Goal: Task Accomplishment & Management: Complete application form

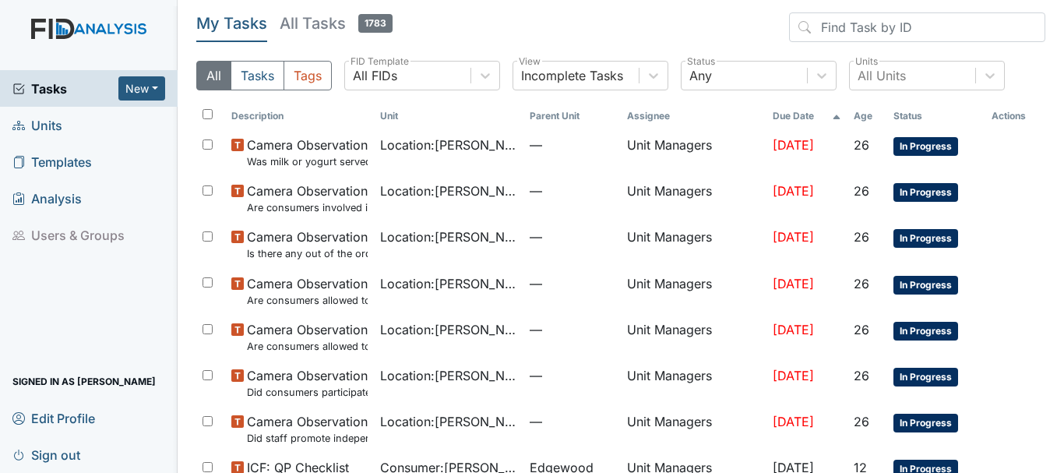
scroll to position [309, 0]
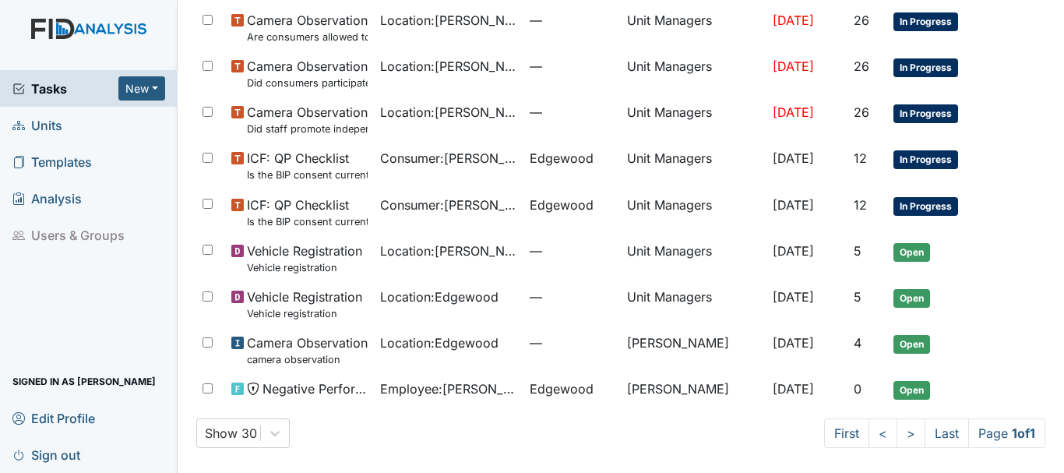
click at [58, 114] on span "Units" at bounding box center [37, 125] width 50 height 24
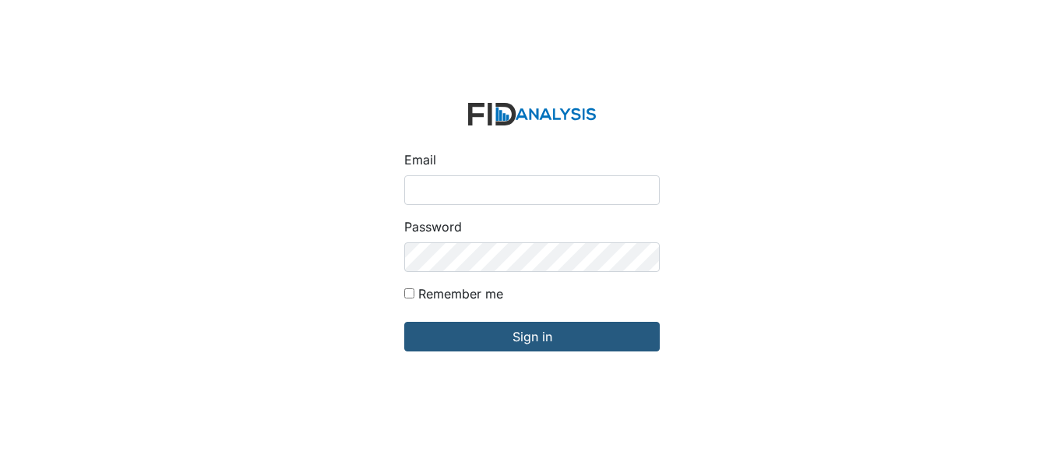
click at [496, 194] on input "Email" at bounding box center [532, 190] width 256 height 30
type input "[EMAIL_ADDRESS][DOMAIN_NAME]"
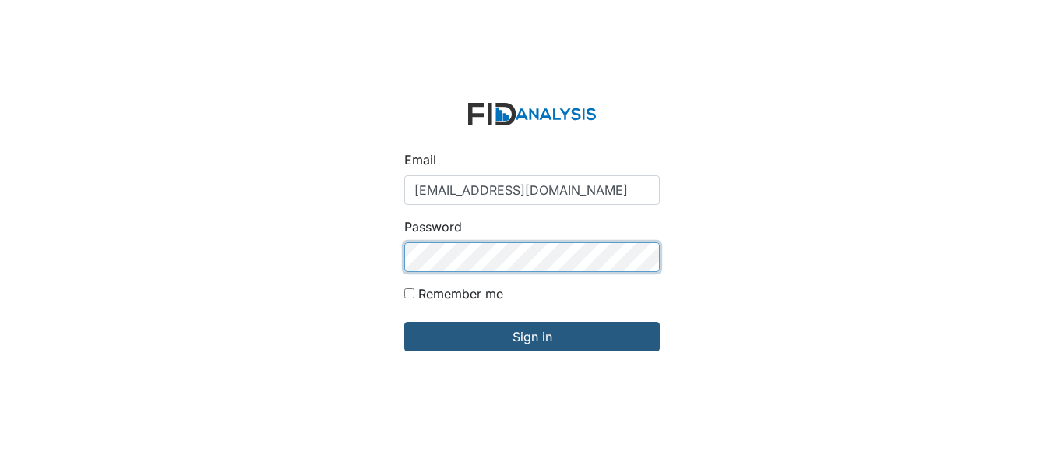
click at [404, 322] on input "Sign in" at bounding box center [532, 337] width 256 height 30
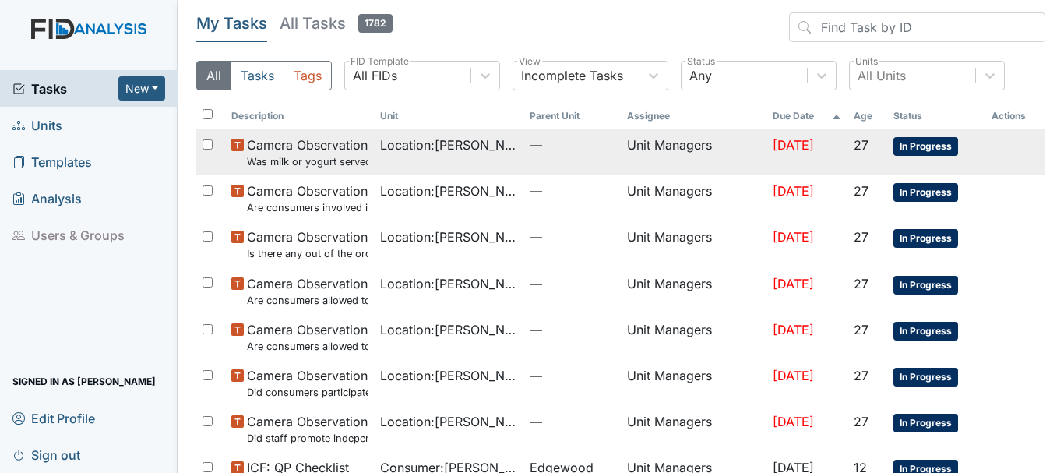
click at [313, 143] on span "Camera Observation Was milk or yogurt served at the meal?" at bounding box center [308, 152] width 122 height 33
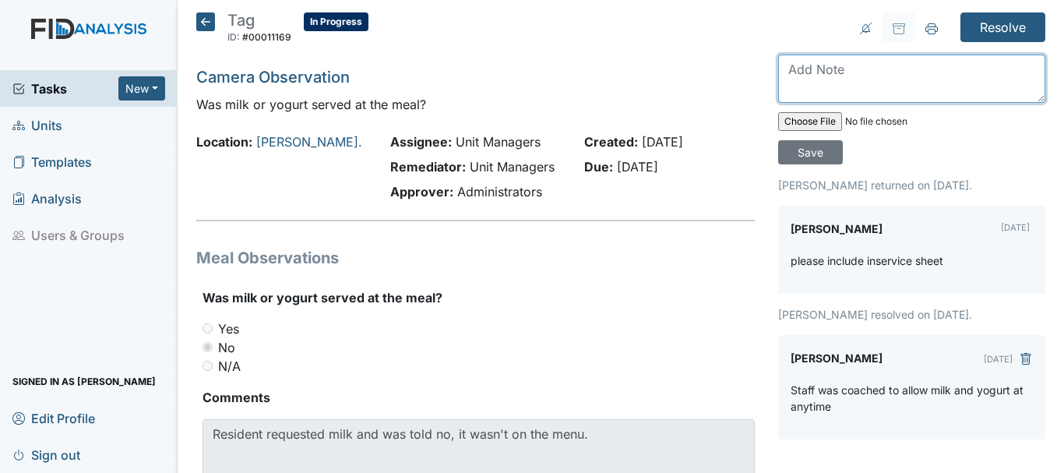
click at [813, 77] on textarea at bounding box center [911, 79] width 267 height 48
click at [815, 70] on textarea "Inservvice" at bounding box center [911, 79] width 267 height 48
click at [837, 69] on textarea "Inservice" at bounding box center [911, 79] width 267 height 48
type textarea "Inservice done."
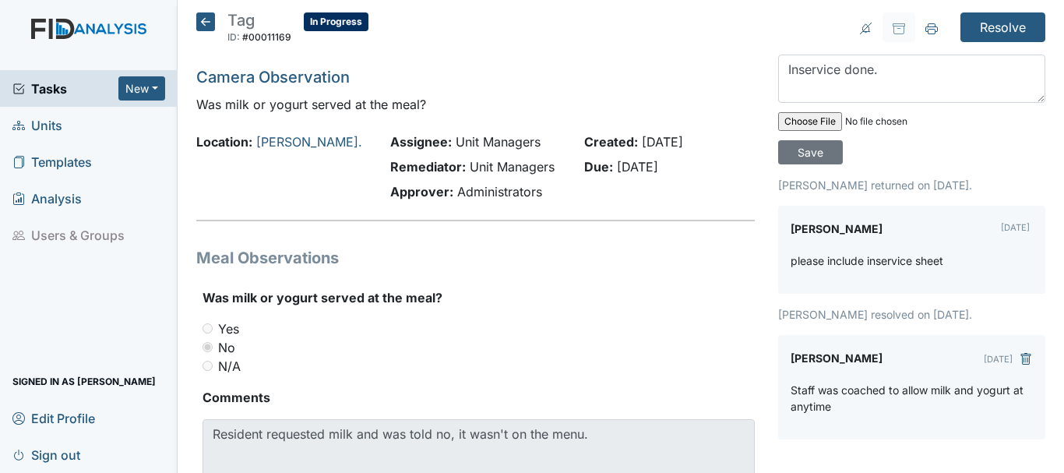
click at [809, 123] on input "file" at bounding box center [884, 121] width 212 height 37
type input "C:\fakepath\[PERSON_NAME] inservice sheet for tags.pdf"
click at [809, 152] on input "Save" at bounding box center [810, 152] width 65 height 24
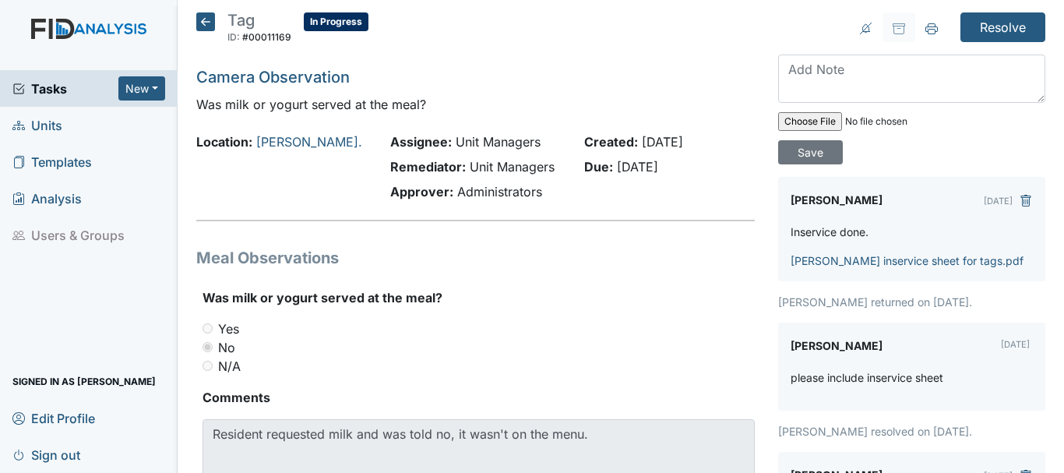
drag, startPoint x: 903, startPoint y: 350, endPoint x: 961, endPoint y: 471, distance: 134.8
click at [912, 366] on div "Susan Ayers Sep 18, 2025 please include inservice sheet" at bounding box center [911, 367] width 267 height 88
click at [690, 317] on div "Was milk or yogurt served at the meal? You must select one of the below options…" at bounding box center [479, 331] width 552 height 87
click at [989, 31] on input "Resolve" at bounding box center [1003, 27] width 85 height 30
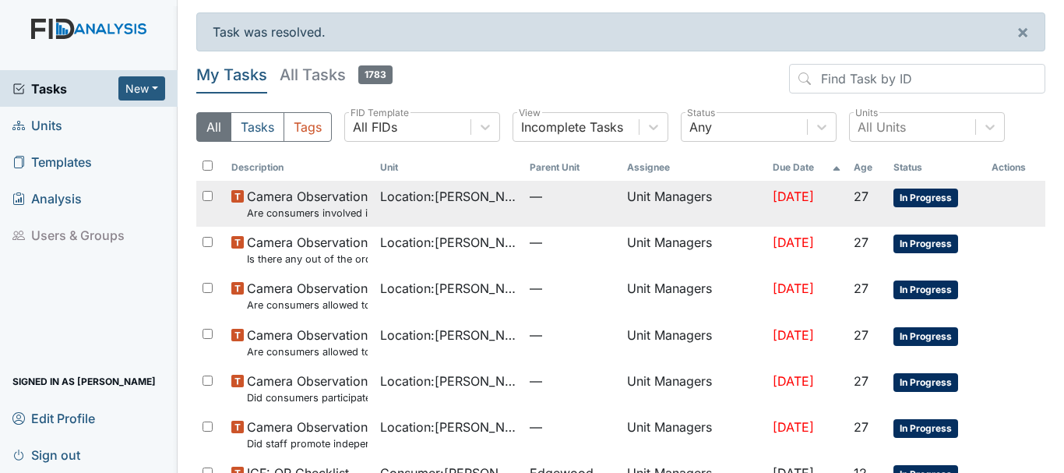
click at [345, 196] on span "Camera Observation Are consumers involved in Active Treatment?" at bounding box center [308, 203] width 122 height 33
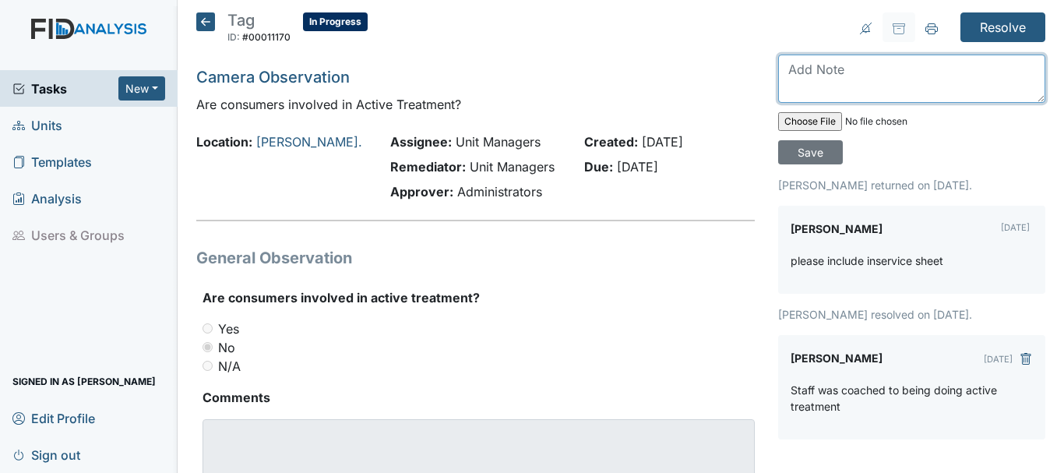
click at [837, 85] on textarea at bounding box center [911, 79] width 267 height 48
type textarea "inservice done"
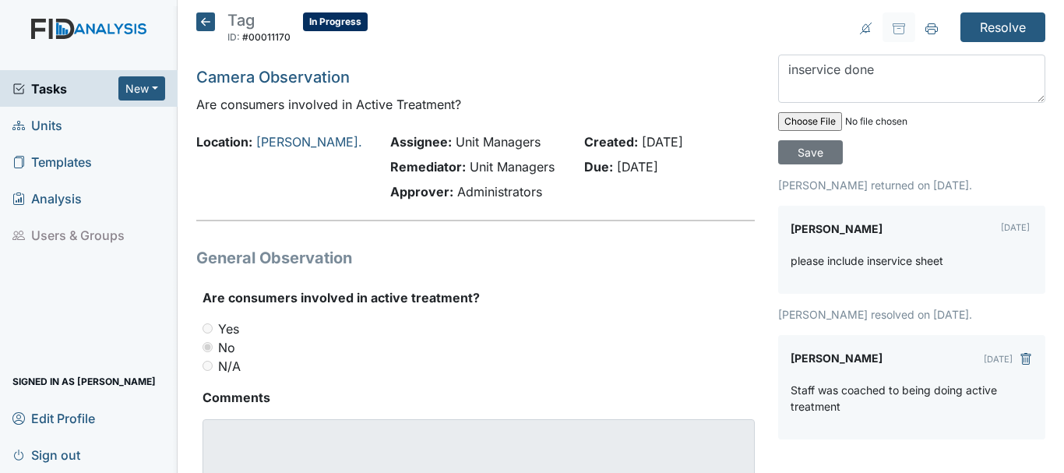
click at [817, 124] on input "file" at bounding box center [884, 121] width 212 height 37
type input "C:\fakepath\Dixon Rd inservice sheet for tags.pdf"
click at [798, 152] on input "Save" at bounding box center [810, 152] width 65 height 24
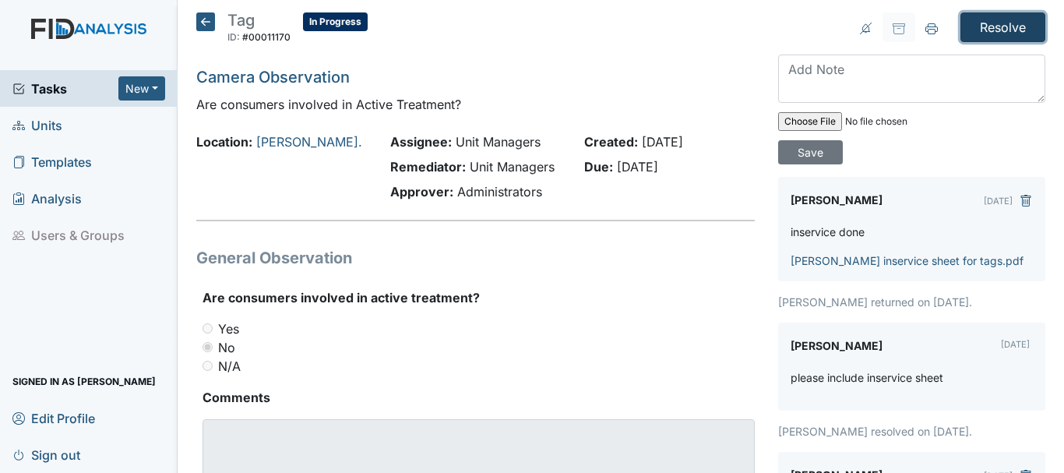
click at [978, 25] on input "Resolve" at bounding box center [1003, 27] width 85 height 30
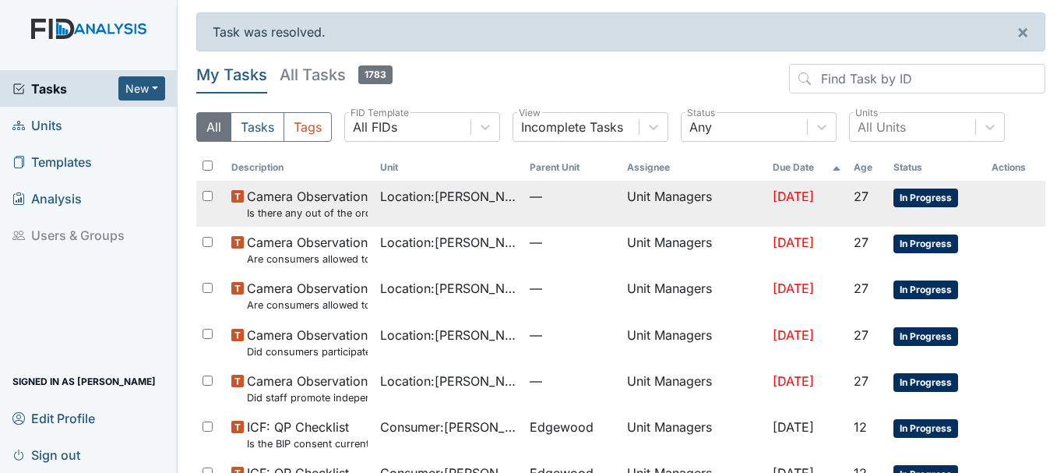
click at [319, 205] on span "Camera Observation Is there any out of the ordinary cell phone usage?" at bounding box center [308, 203] width 122 height 33
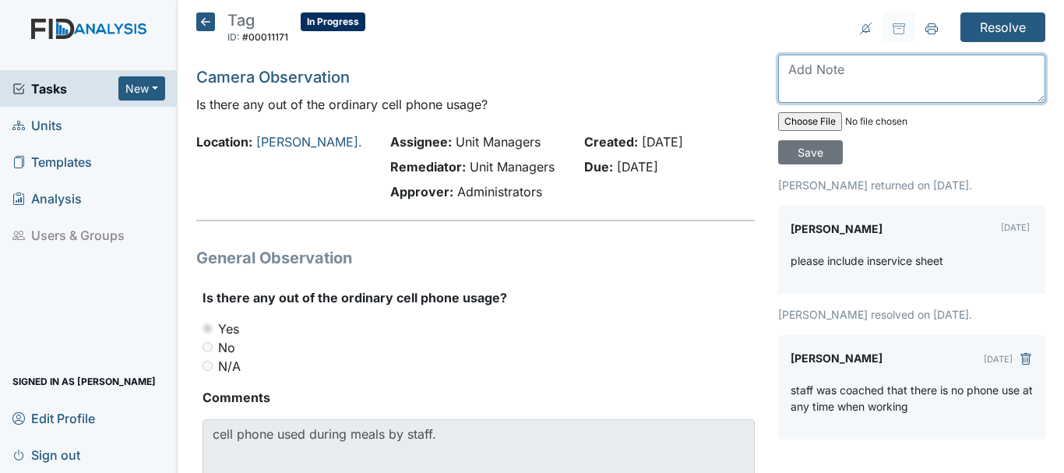
click at [816, 86] on textarea at bounding box center [911, 79] width 267 height 48
type textarea "inservice done"
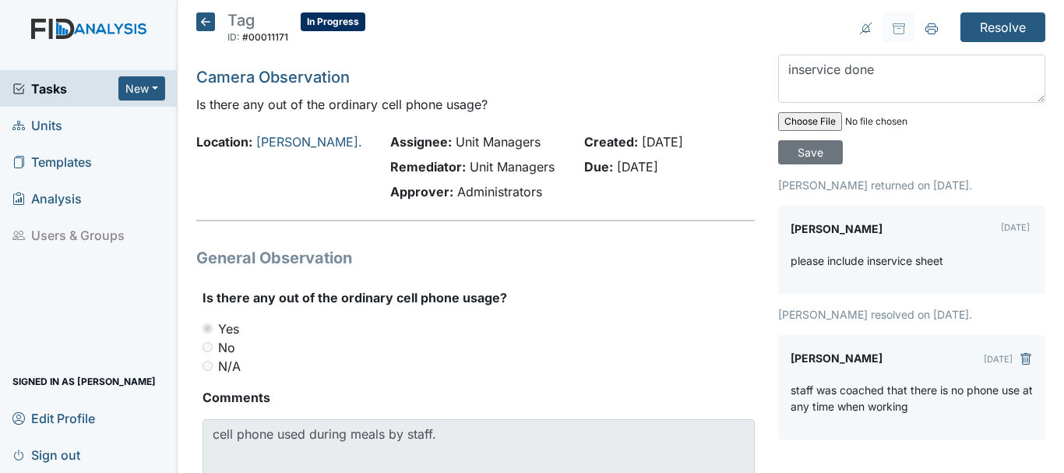
click at [805, 122] on input "file" at bounding box center [884, 121] width 212 height 37
type input "C:\fakepath\[PERSON_NAME] inservice sheet for tags.pdf"
click at [793, 150] on input "Save" at bounding box center [810, 152] width 65 height 24
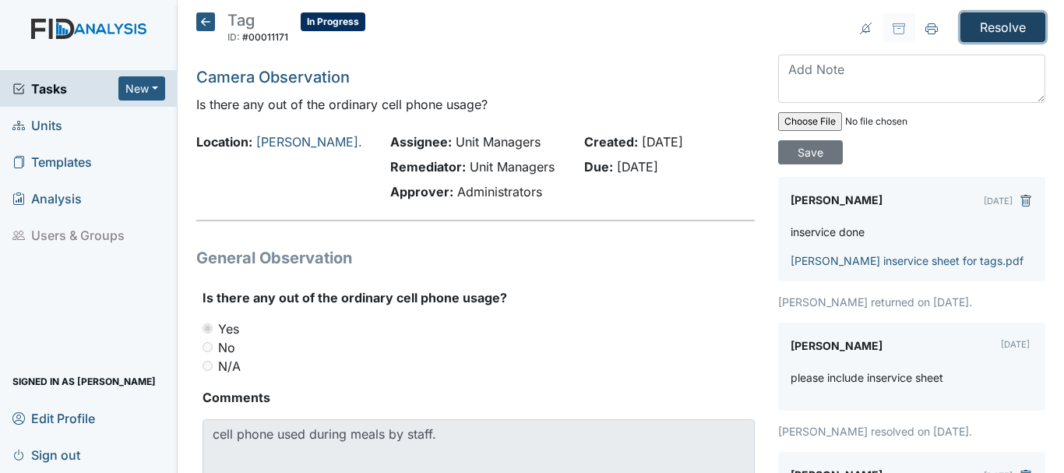
click at [982, 25] on input "Resolve" at bounding box center [1003, 27] width 85 height 30
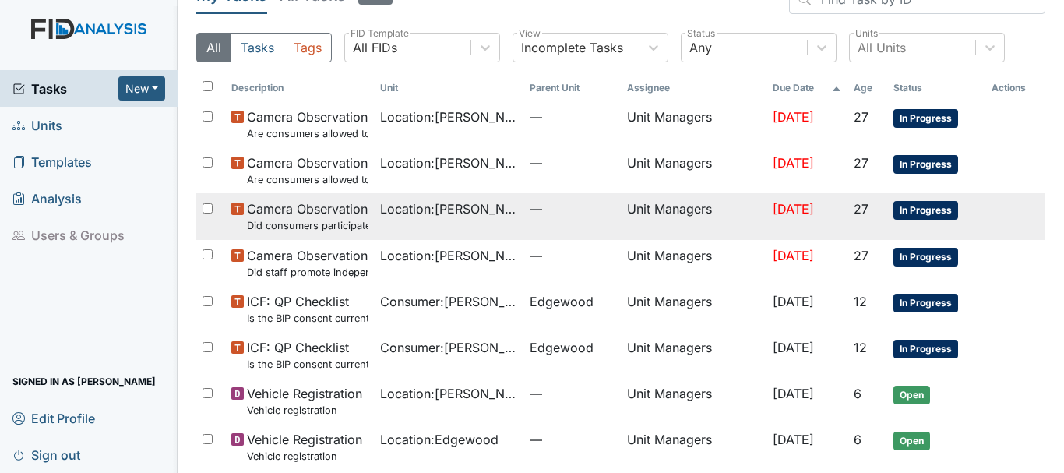
scroll to position [78, 0]
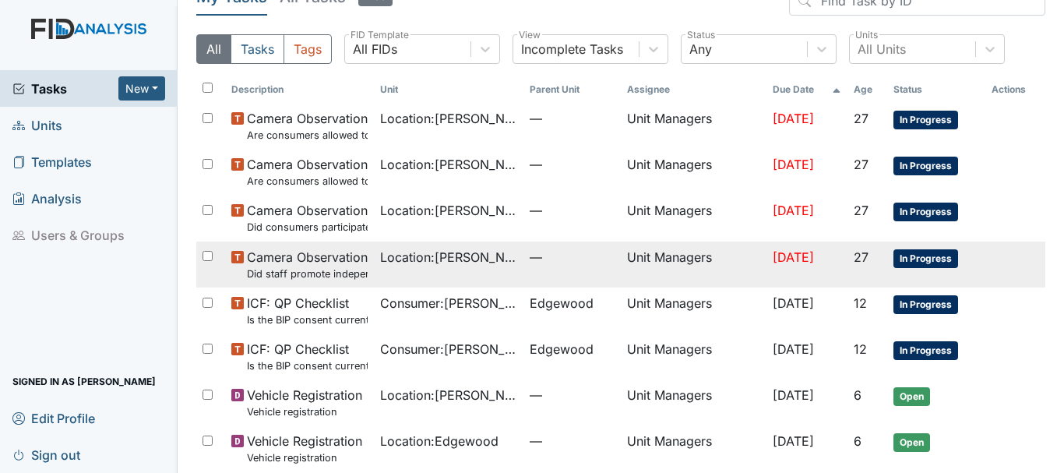
click at [288, 256] on span "Camera Observation Did staff promote independence in all the following areas? (…" at bounding box center [308, 264] width 122 height 33
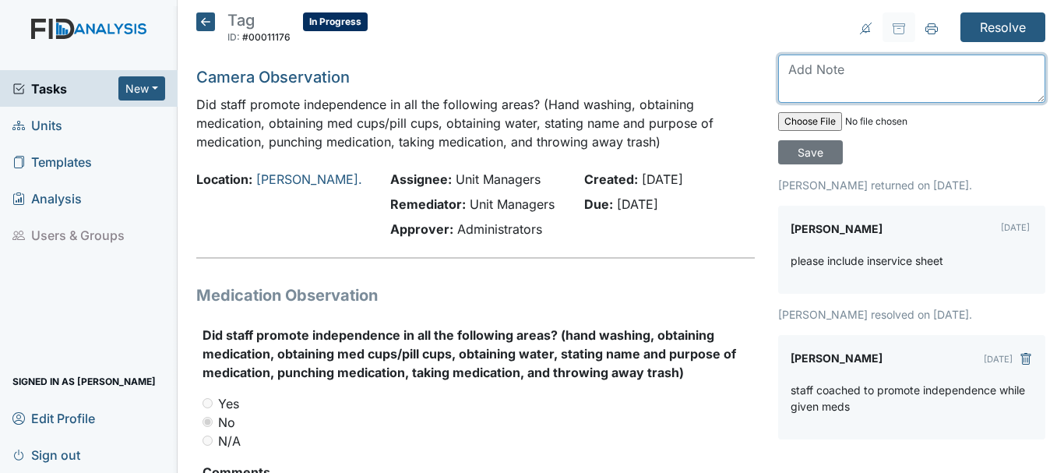
click at [800, 83] on textarea at bounding box center [911, 79] width 267 height 48
type textarea "inservice done"
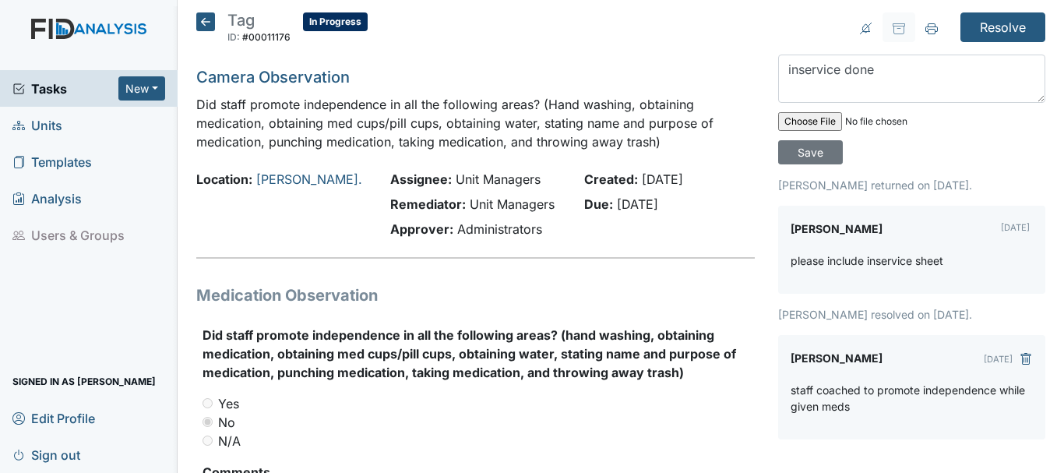
click at [807, 129] on input "file" at bounding box center [884, 121] width 212 height 37
type input "C:\fakepath\[PERSON_NAME] inservice sheet for tags.pdf"
click at [805, 150] on input "Save" at bounding box center [810, 152] width 65 height 24
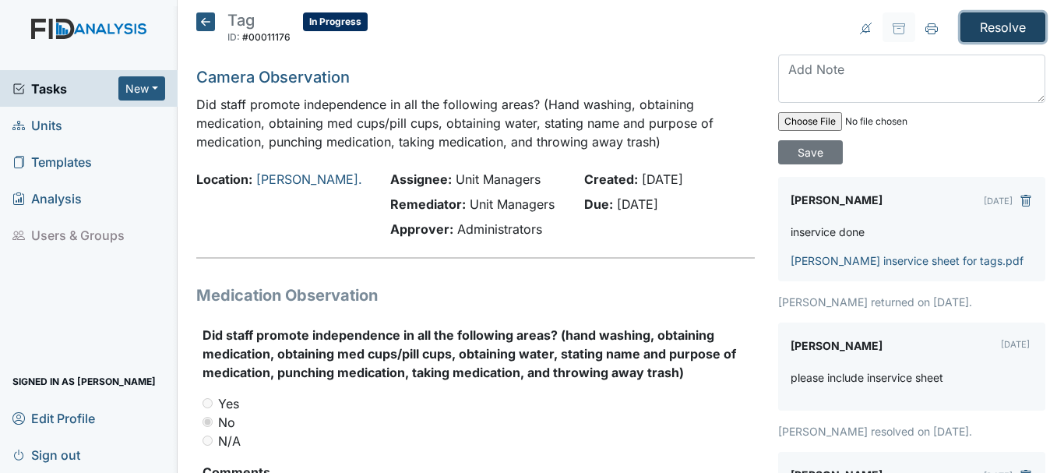
click at [997, 26] on input "Resolve" at bounding box center [1003, 27] width 85 height 30
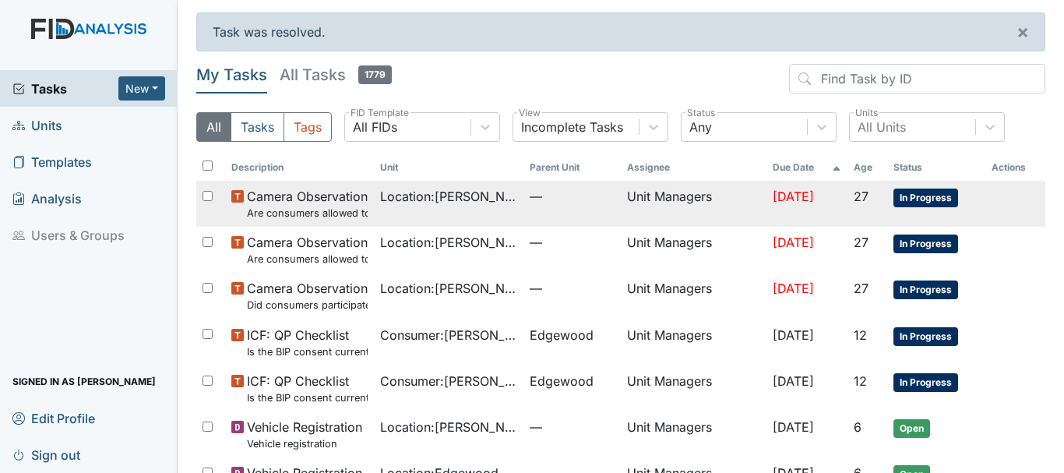
click at [315, 201] on span "Camera Observation Are consumers allowed to leave the table as desired?" at bounding box center [308, 203] width 122 height 33
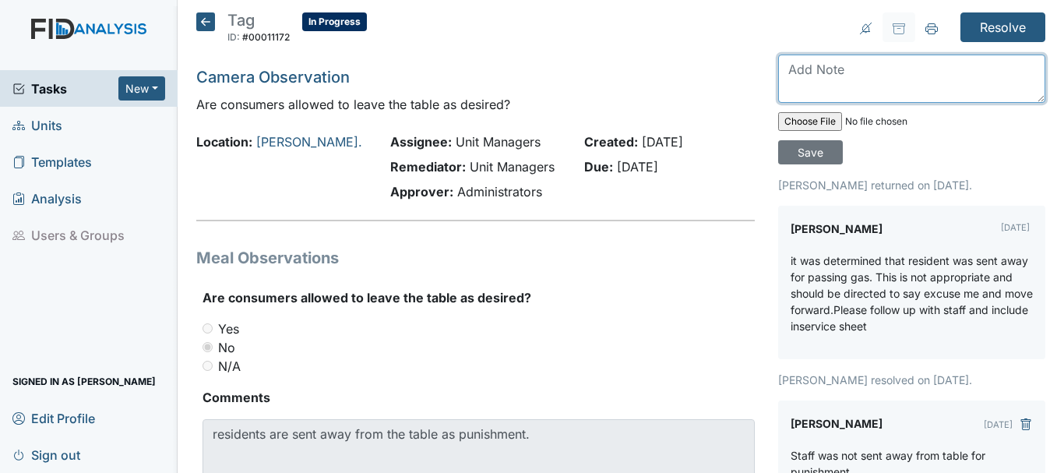
click at [838, 83] on textarea at bounding box center [911, 79] width 267 height 48
type textarea "inservice done"
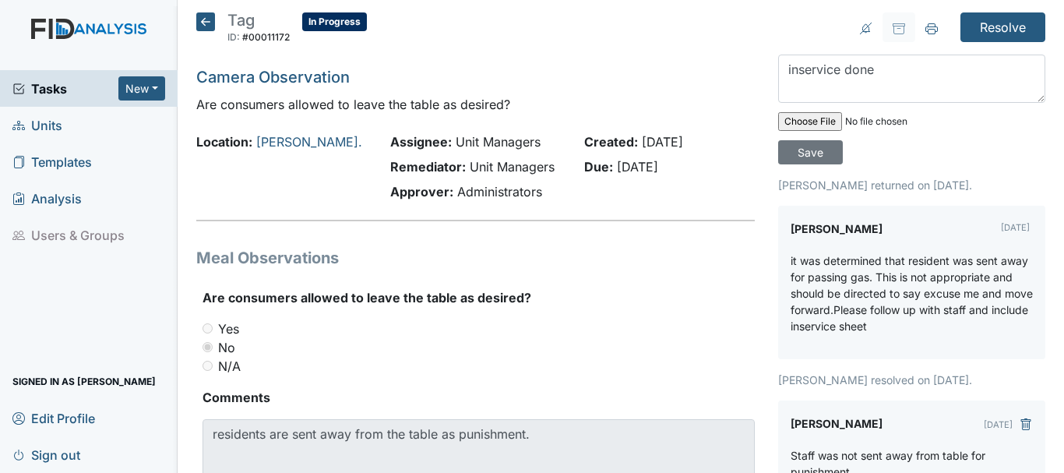
click at [802, 122] on input "file" at bounding box center [884, 121] width 212 height 37
type input "C:\fakepath\[PERSON_NAME] inservice sheet for tags.pdf"
click at [792, 150] on input "Save" at bounding box center [810, 152] width 65 height 24
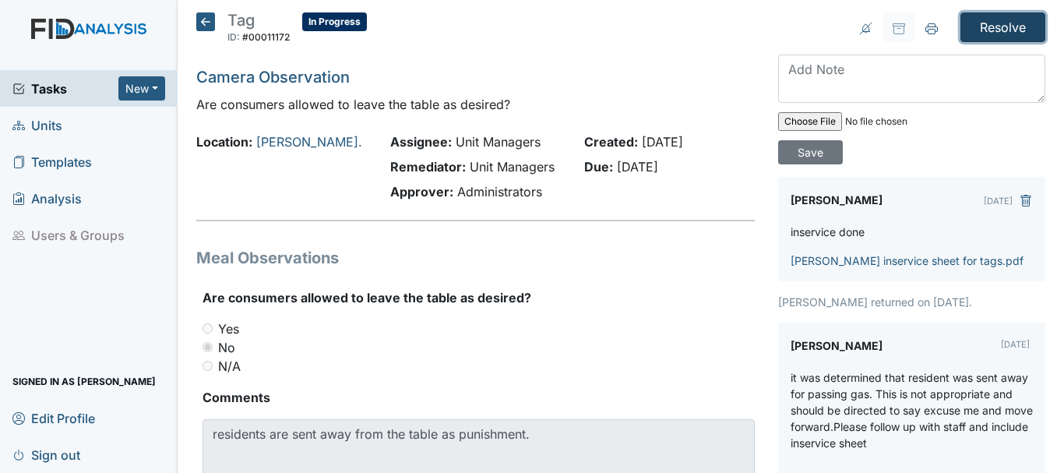
click at [988, 23] on input "Resolve" at bounding box center [1003, 27] width 85 height 30
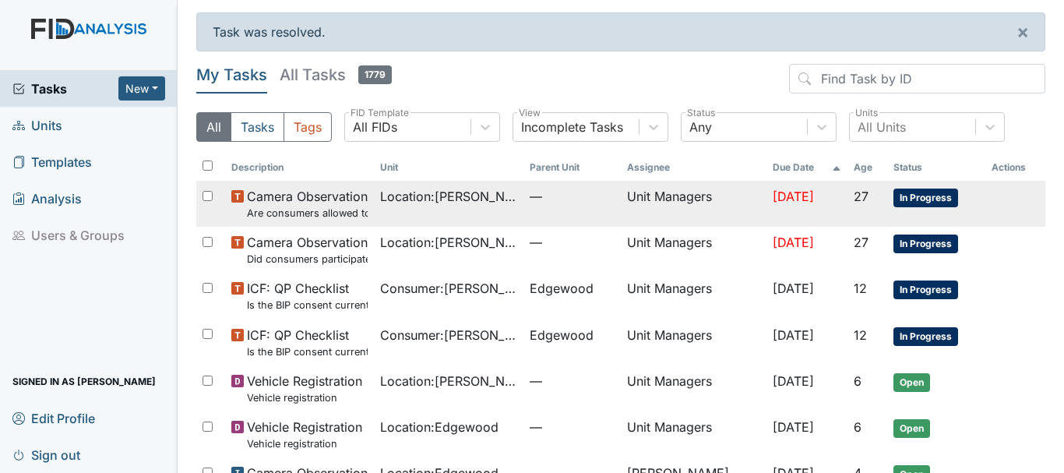
click at [305, 197] on span "Camera Observation Are consumers allowed to start meals appropriately?" at bounding box center [308, 203] width 122 height 33
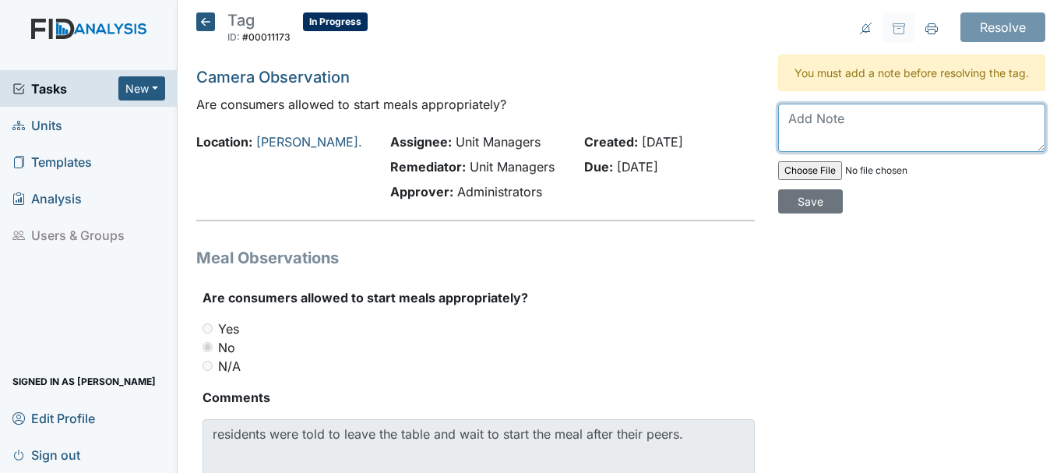
click at [805, 142] on textarea at bounding box center [911, 128] width 267 height 48
type textarea "inservice done"
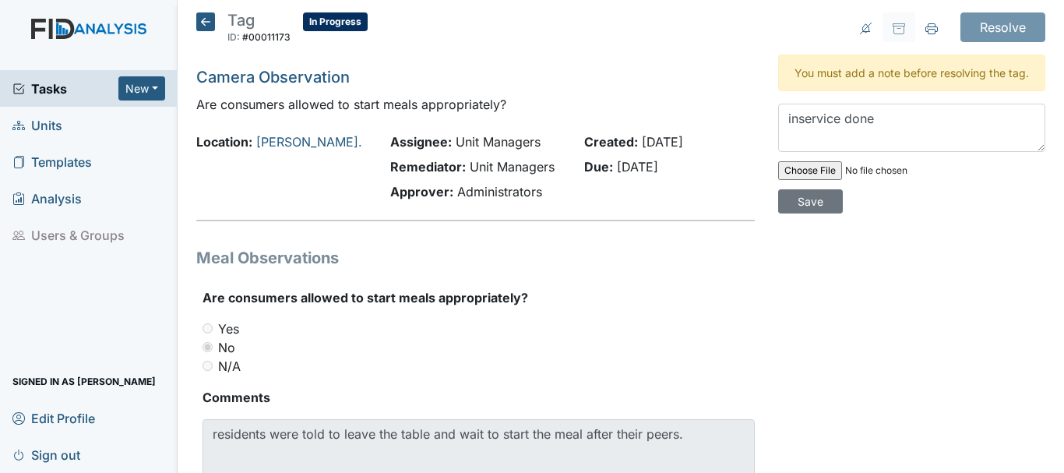
click at [800, 185] on input "file" at bounding box center [884, 170] width 212 height 37
type input "C:\fakepath\Dixon Rd inservice sheet for tags.pdf"
click at [793, 213] on input "Save" at bounding box center [810, 201] width 65 height 24
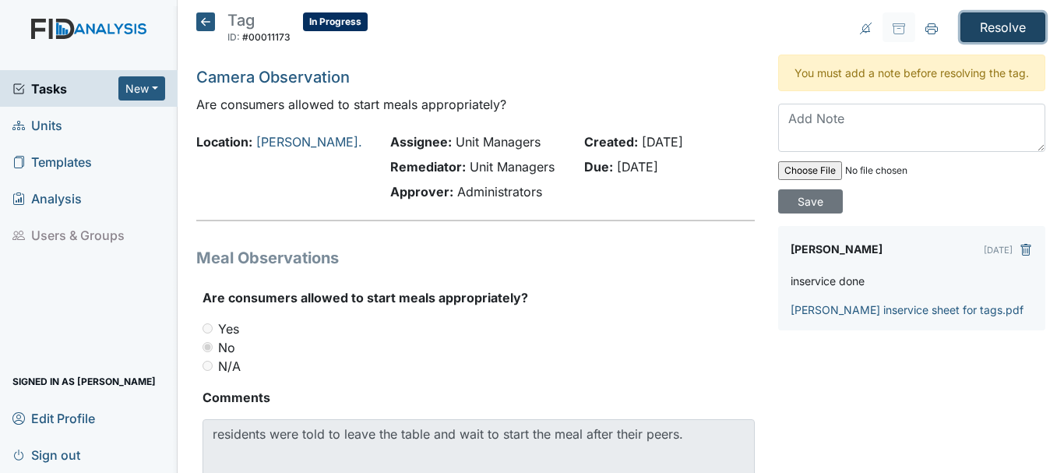
click at [975, 23] on input "Resolve" at bounding box center [1003, 27] width 85 height 30
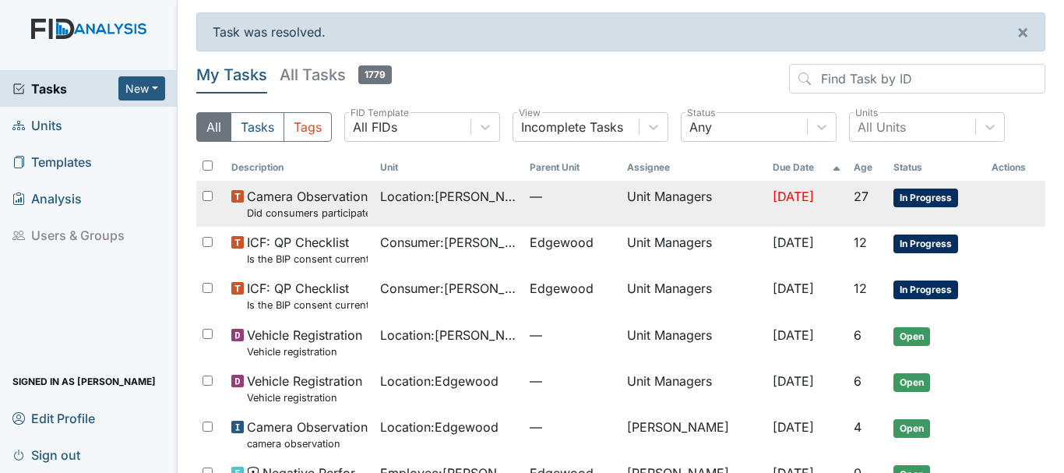
click at [313, 194] on span "Camera Observation Did consumers participate in family style dining?" at bounding box center [308, 203] width 122 height 33
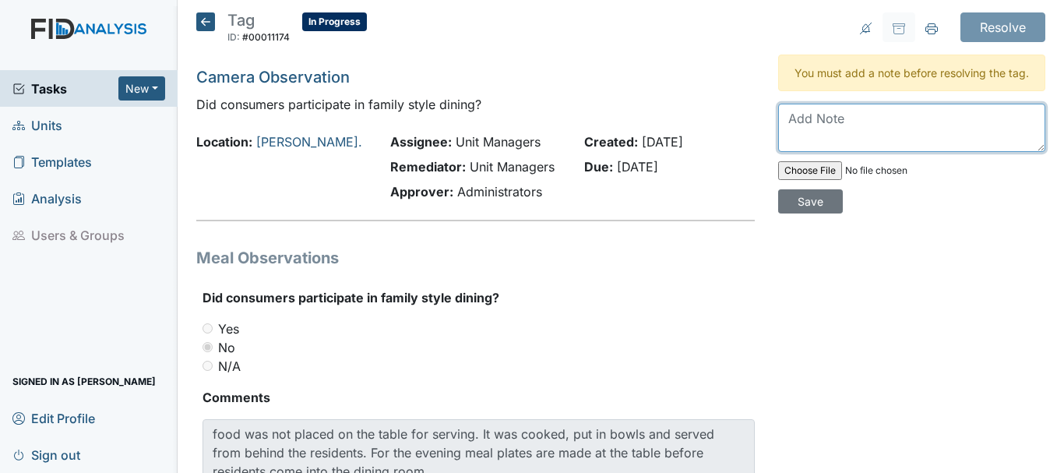
click at [809, 144] on textarea at bounding box center [911, 128] width 267 height 48
type textarea "inservice done"
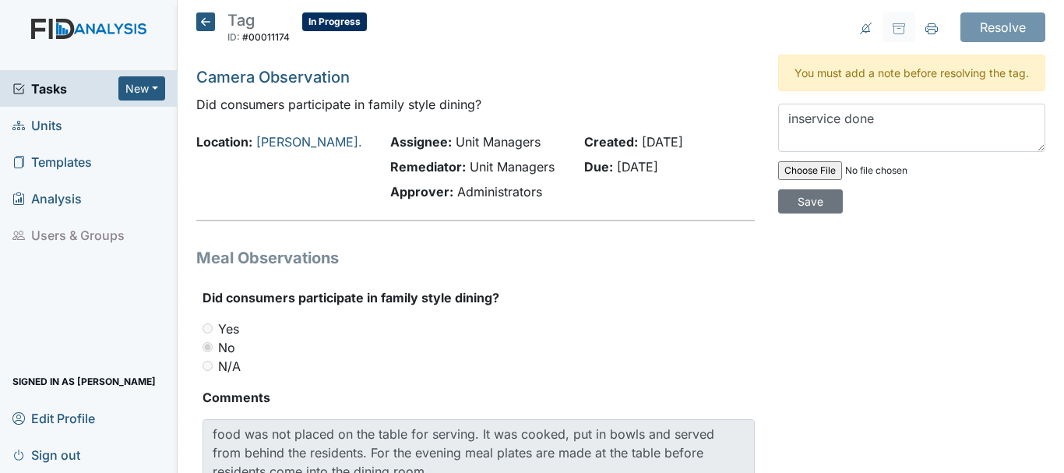
click at [802, 188] on input "file" at bounding box center [884, 170] width 212 height 37
type input "C:\fakepath\[PERSON_NAME] inservice sheet for tags.pdf"
click at [797, 213] on input "Save" at bounding box center [810, 201] width 65 height 24
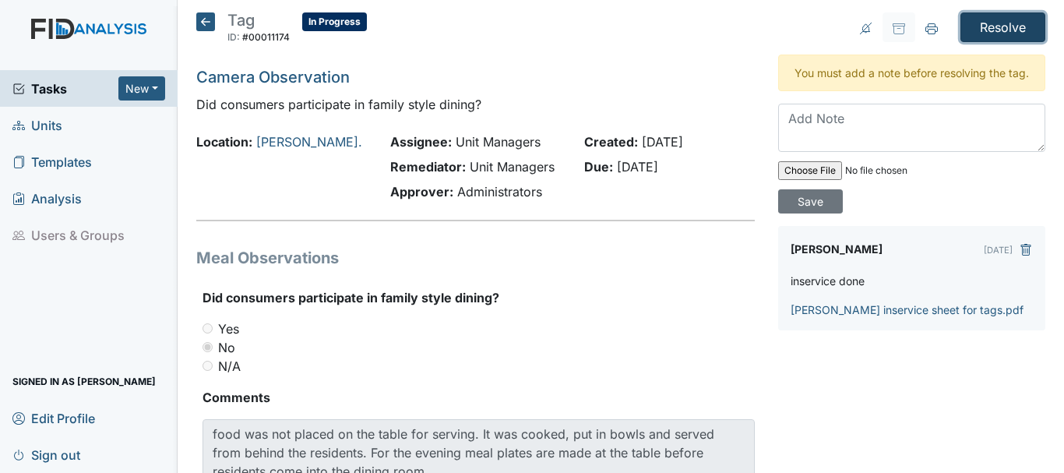
click at [978, 25] on input "Resolve" at bounding box center [1003, 27] width 85 height 30
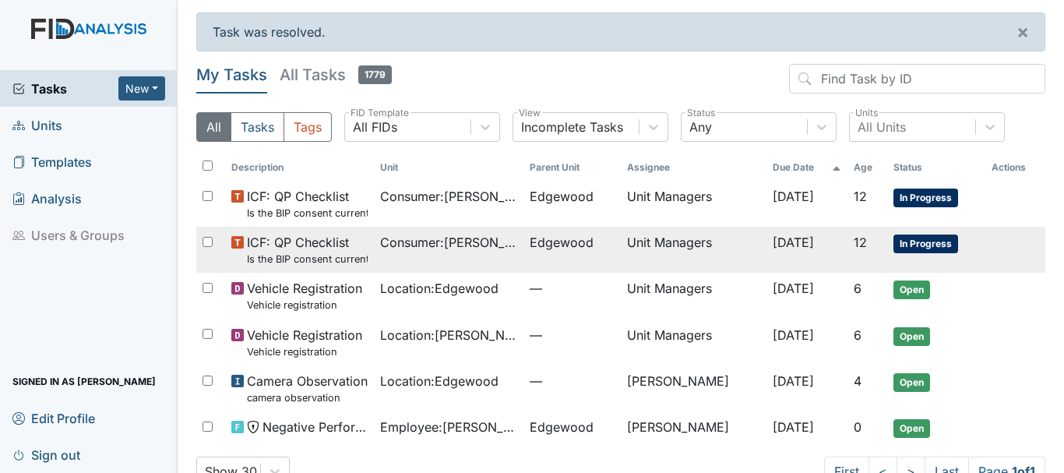
scroll to position [38, 0]
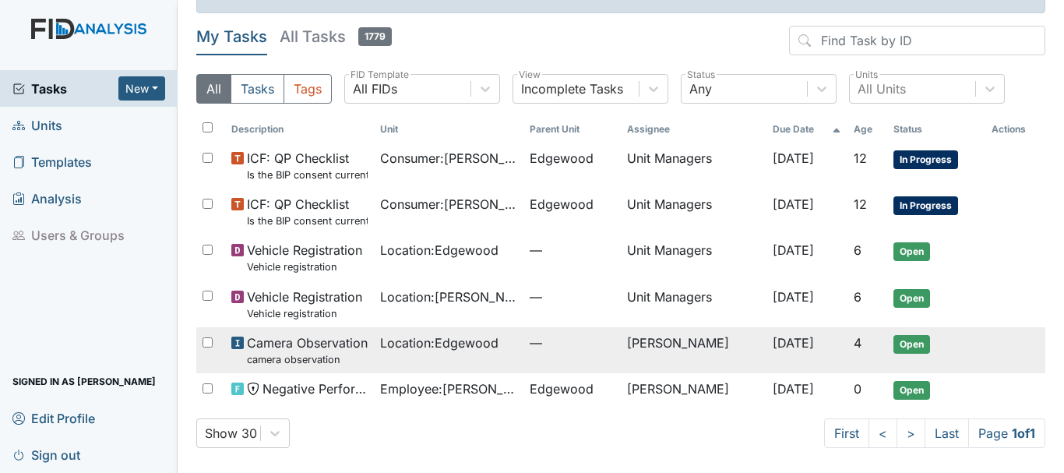
click at [306, 345] on span "Camera Observation camera observation" at bounding box center [307, 349] width 121 height 33
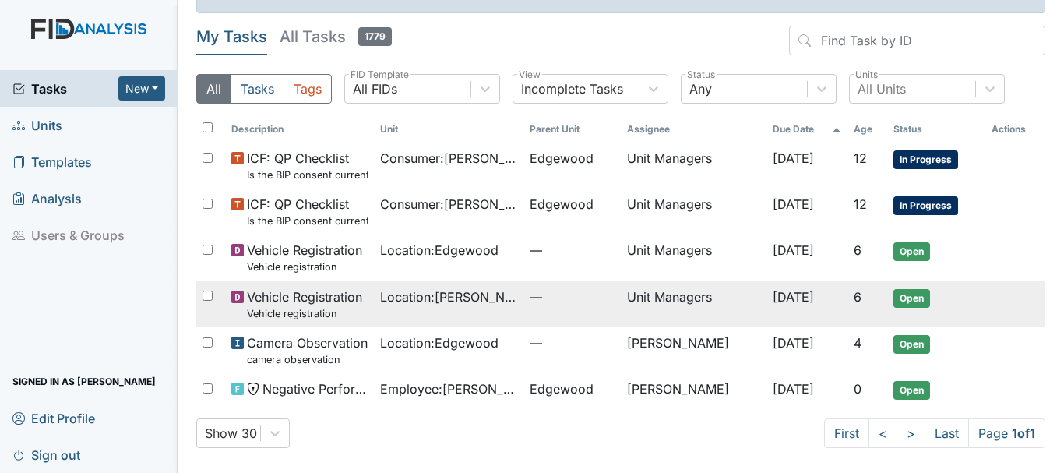
click at [334, 297] on span "Vehicle Registration Vehicle registration" at bounding box center [304, 303] width 115 height 33
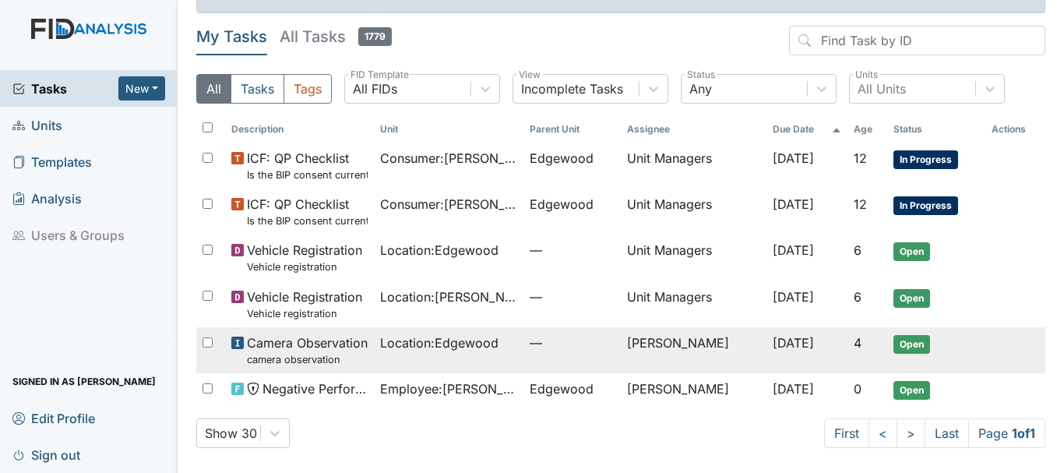
click at [422, 341] on span "Location : Edgewood" at bounding box center [439, 342] width 118 height 19
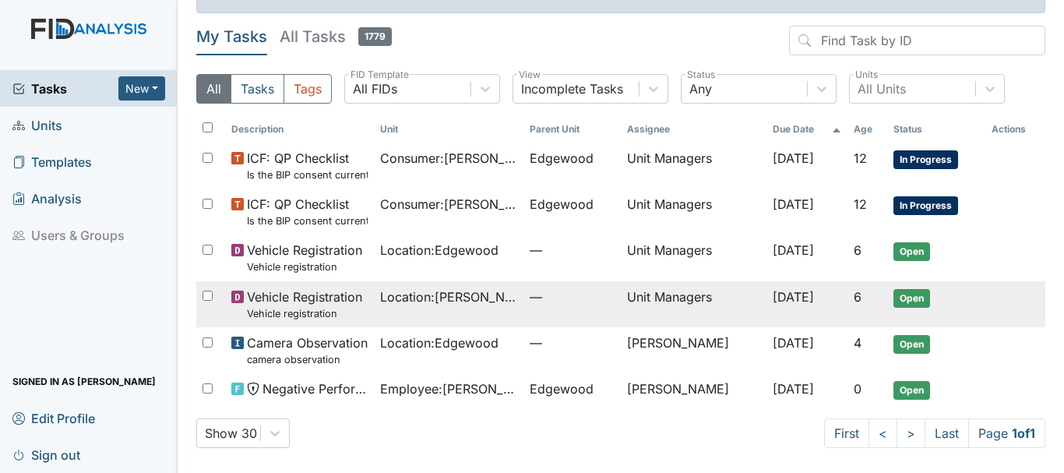
click at [416, 298] on span "Location : Dixon Rd." at bounding box center [448, 296] width 137 height 19
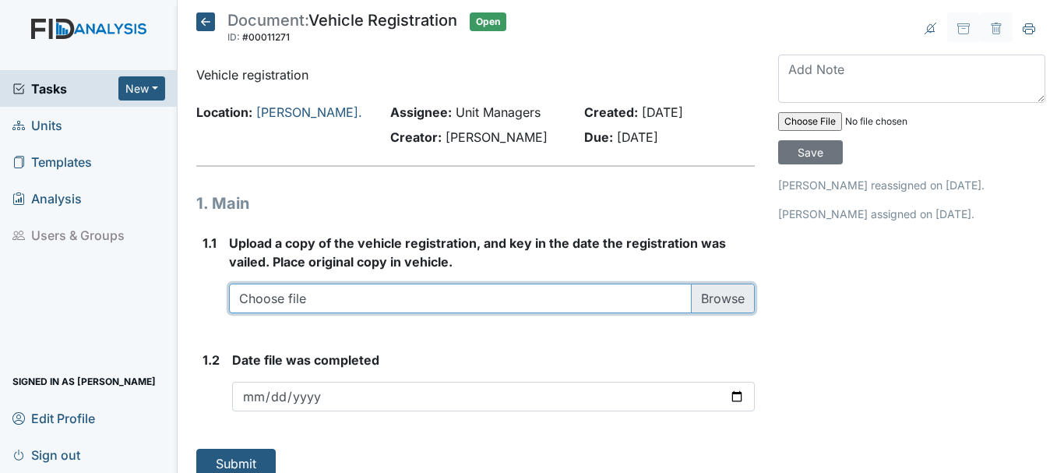
click at [709, 299] on input "file" at bounding box center [492, 299] width 526 height 30
type input "C:\fakepath\Dixon rd Registration.pdf"
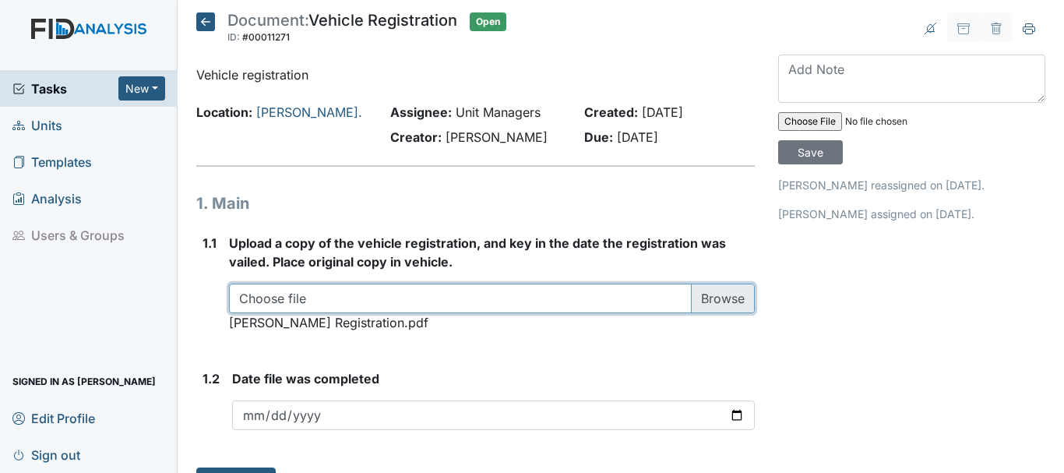
scroll to position [37, 0]
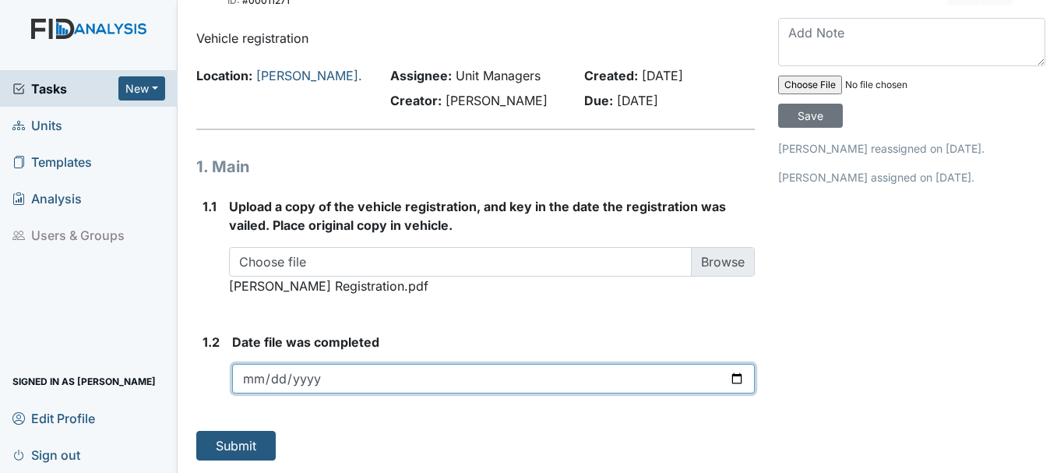
click at [263, 377] on input "date" at bounding box center [493, 379] width 523 height 30
type input "2025-10-07"
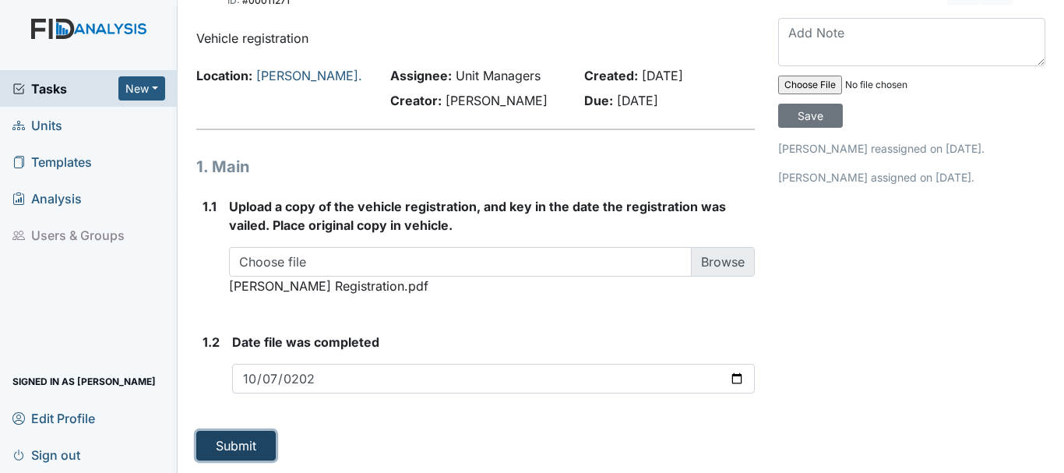
click at [234, 442] on button "Submit" at bounding box center [235, 446] width 79 height 30
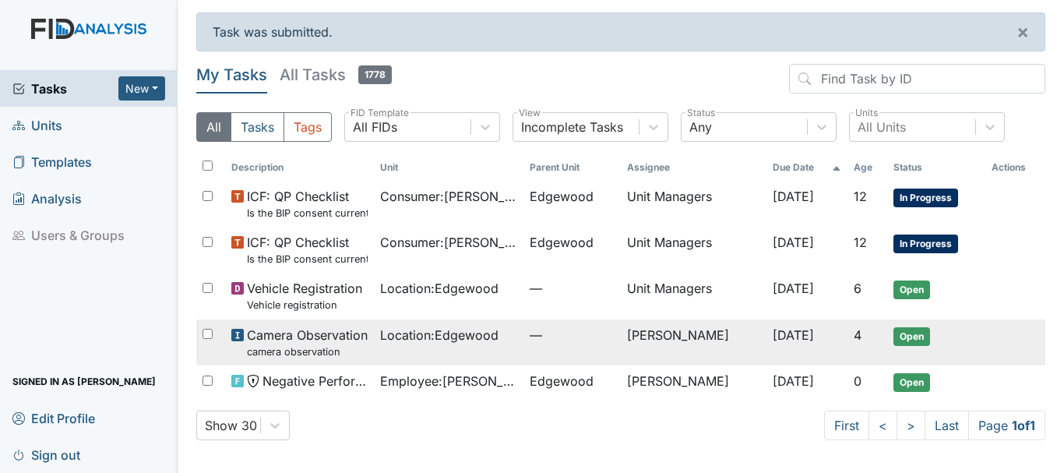
click at [330, 342] on span "Camera Observation camera observation" at bounding box center [307, 342] width 121 height 33
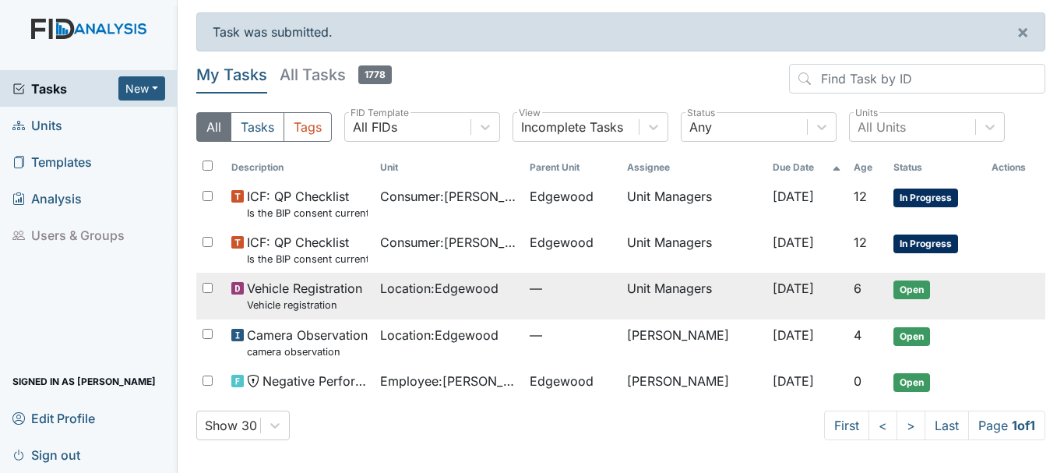
click at [311, 290] on span "Vehicle Registration Vehicle registration" at bounding box center [304, 295] width 115 height 33
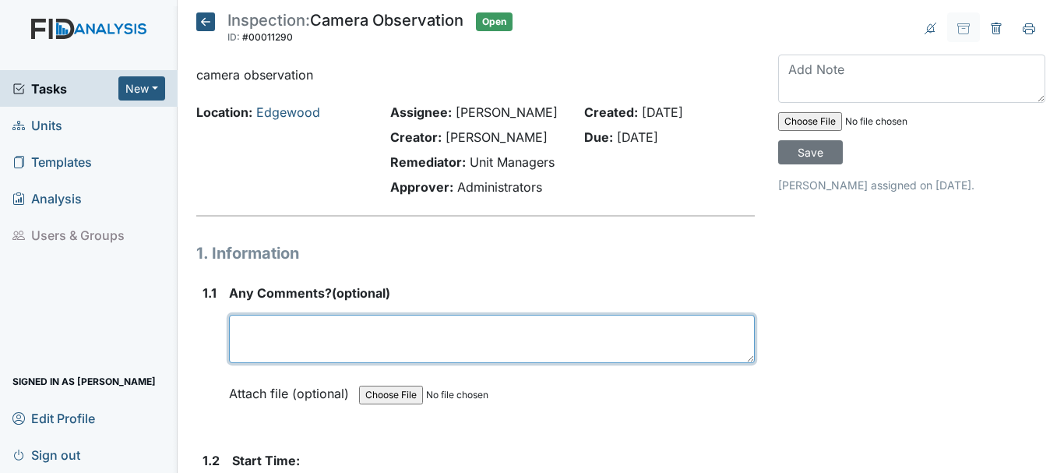
click at [320, 339] on textarea at bounding box center [492, 339] width 526 height 48
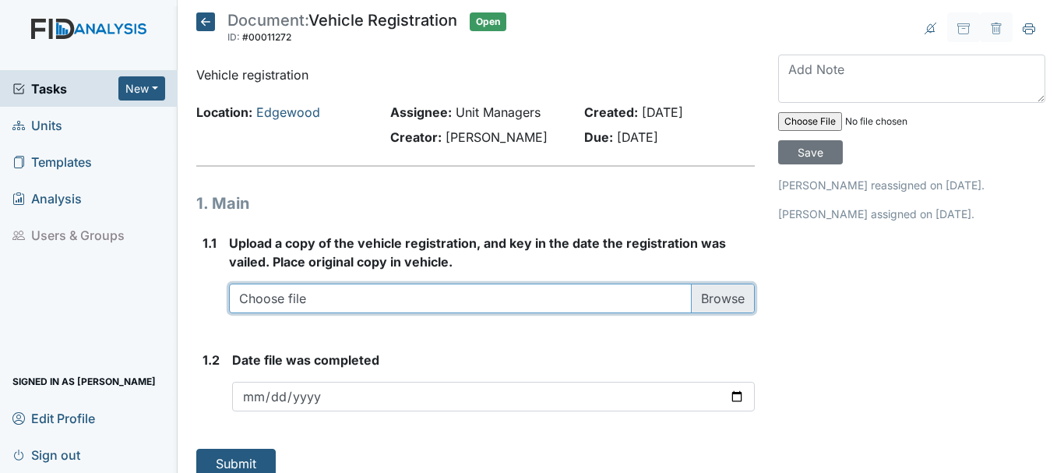
click at [725, 298] on input "file" at bounding box center [492, 299] width 526 height 30
type input "C:\fakepath\edgewood registration.pdf"
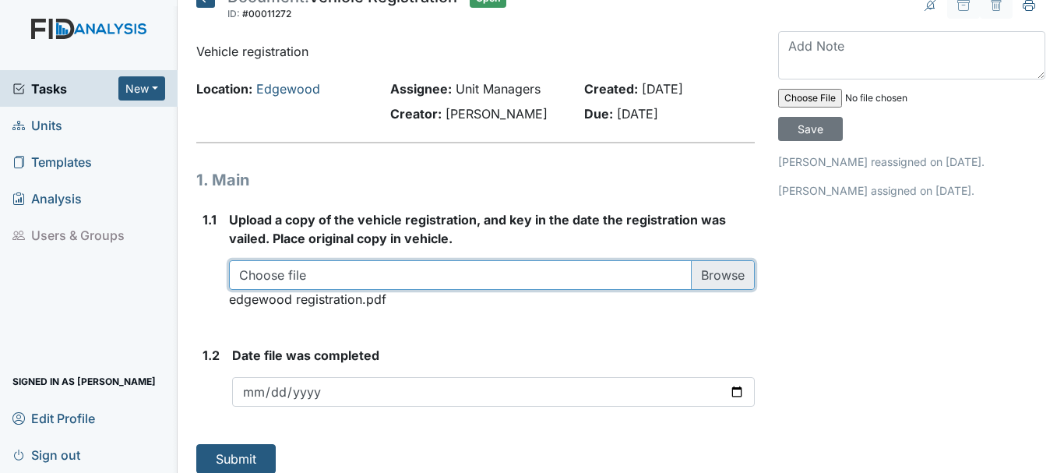
scroll to position [37, 0]
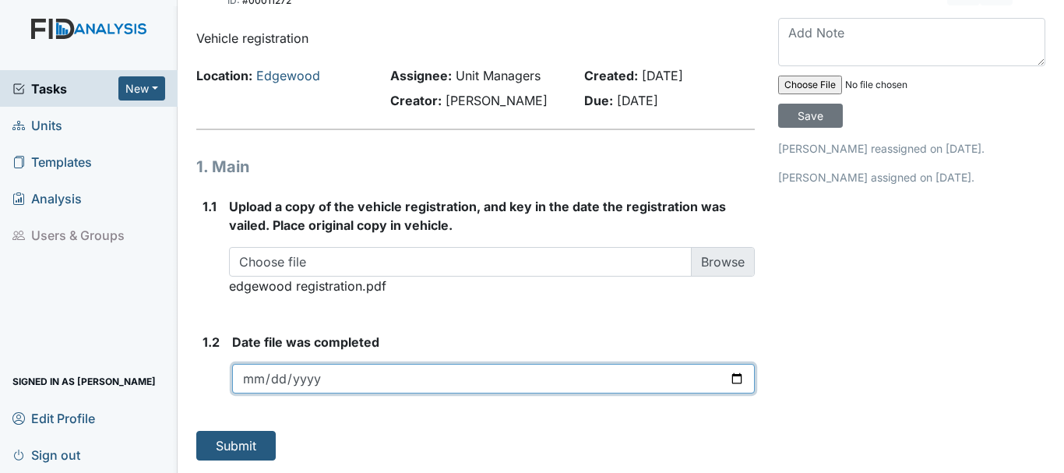
click at [263, 374] on input "date" at bounding box center [493, 379] width 523 height 30
type input "2025-10-07"
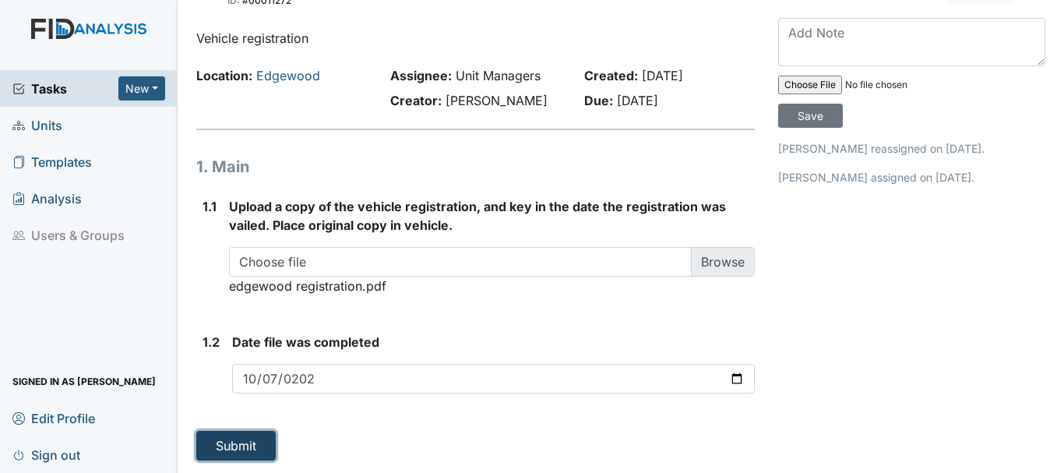
click at [241, 433] on button "Submit" at bounding box center [235, 446] width 79 height 30
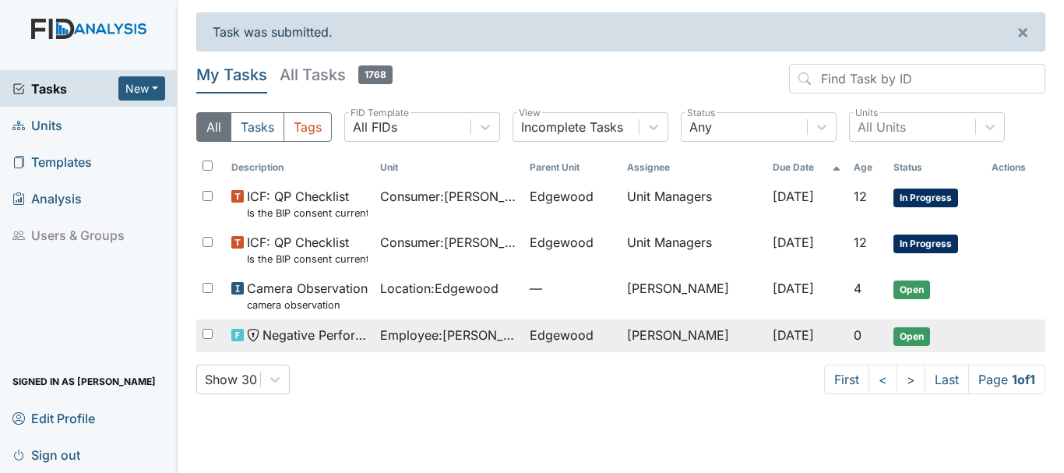
click at [413, 337] on span "Employee : [PERSON_NAME]" at bounding box center [448, 335] width 137 height 19
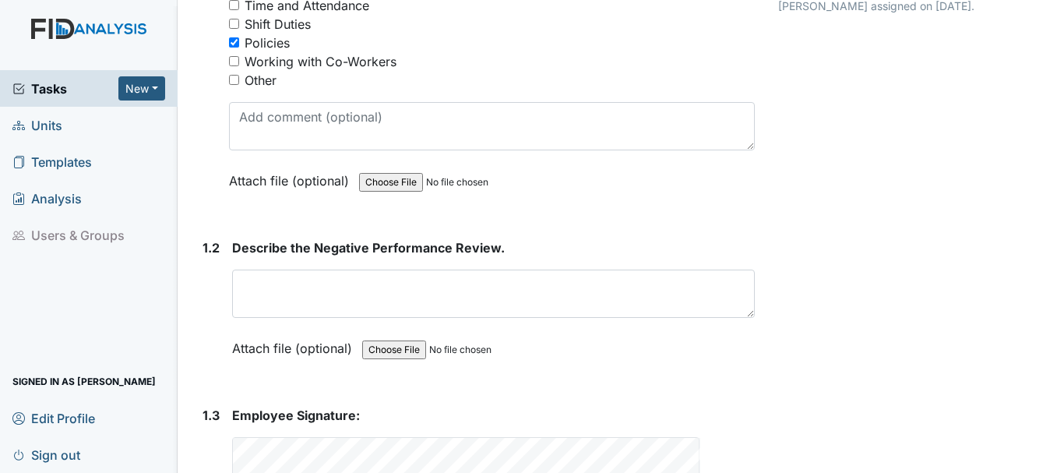
scroll to position [292, 0]
